Goal: Check status: Check status

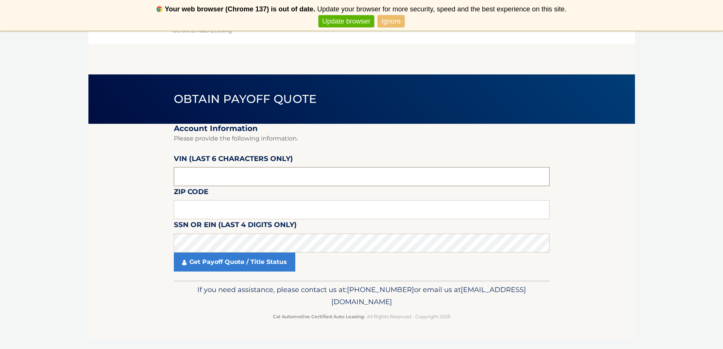
click at [282, 183] on input "text" at bounding box center [362, 176] width 376 height 19
click at [267, 184] on input "text" at bounding box center [362, 176] width 376 height 19
type input "091688"
drag, startPoint x: 202, startPoint y: 208, endPoint x: 0, endPoint y: 288, distance: 217.0
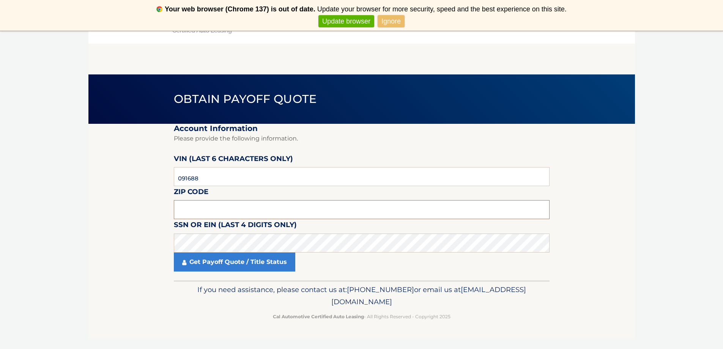
click at [202, 208] on input "text" at bounding box center [362, 209] width 376 height 19
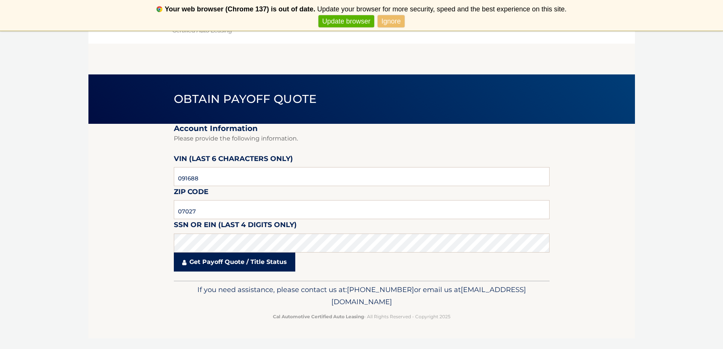
click at [257, 259] on link "Get Payoff Quote / Title Status" at bounding box center [234, 261] width 121 height 19
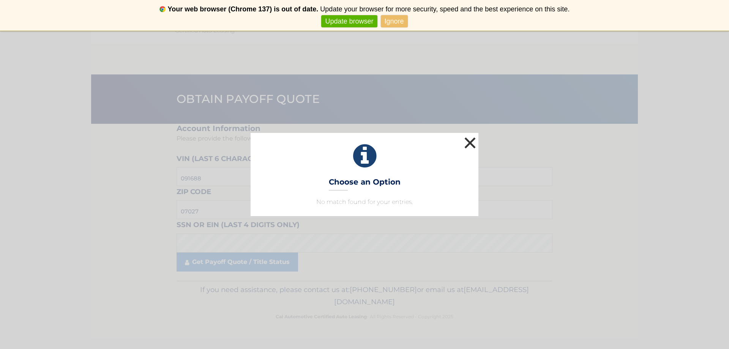
click at [468, 143] on button "×" at bounding box center [469, 142] width 15 height 15
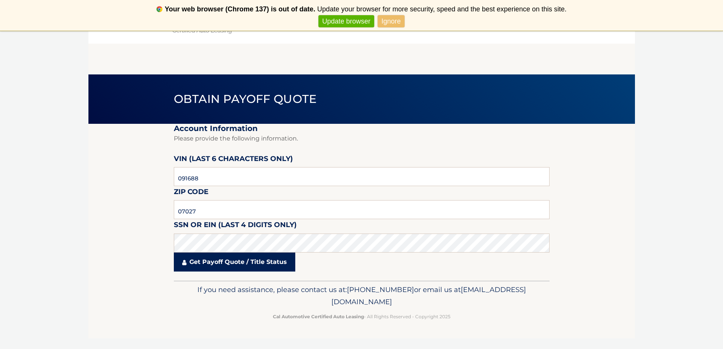
click at [235, 264] on link "Get Payoff Quote / Title Status" at bounding box center [234, 261] width 121 height 19
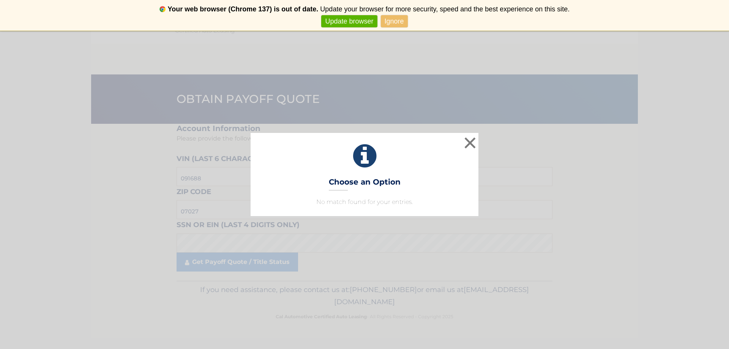
click at [478, 145] on div "× Choose an Option No match found for your entries. This is what you see on sec…" at bounding box center [365, 174] width 228 height 83
click at [477, 145] on button "×" at bounding box center [469, 142] width 15 height 15
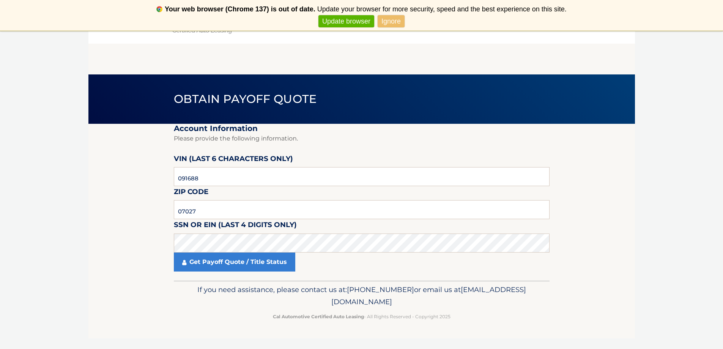
click at [394, 26] on link "Ignore" at bounding box center [391, 21] width 27 height 13
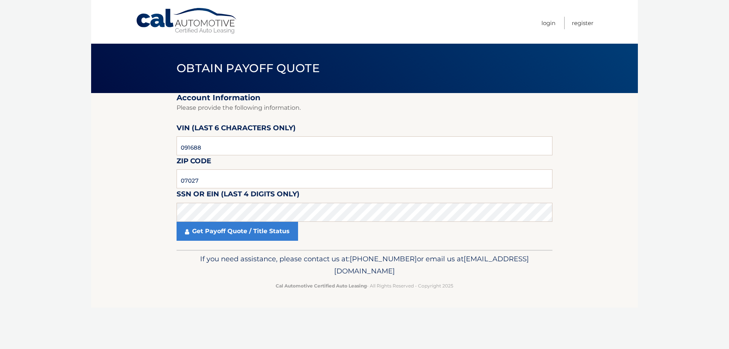
click at [366, 23] on link "Never show again" at bounding box center [364, 21] width 62 height 13
click at [237, 180] on input "07027" at bounding box center [365, 178] width 376 height 19
type input "08902"
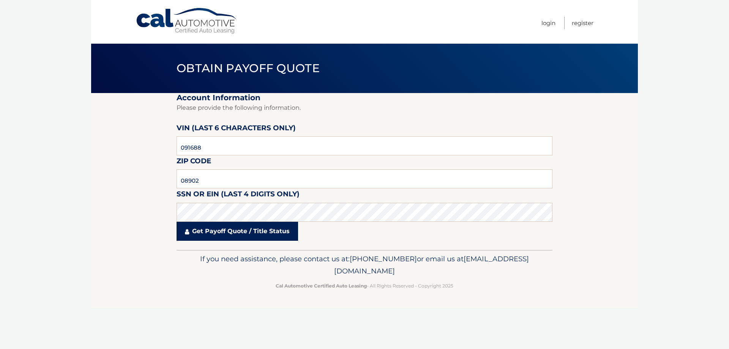
click at [226, 230] on link "Get Payoff Quote / Title Status" at bounding box center [237, 231] width 121 height 19
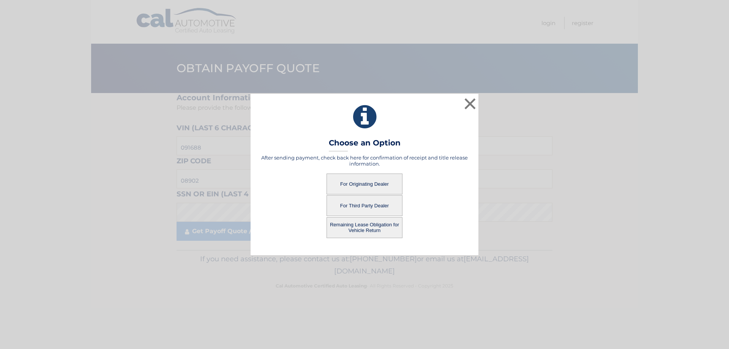
click at [368, 182] on button "For Originating Dealer" at bounding box center [365, 184] width 76 height 21
click at [362, 183] on button "For Originating Dealer" at bounding box center [365, 184] width 76 height 21
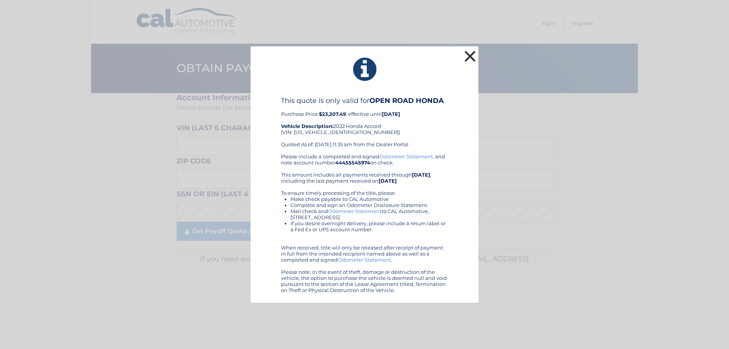
click at [471, 58] on button "×" at bounding box center [469, 56] width 15 height 15
